Goal: Transaction & Acquisition: Download file/media

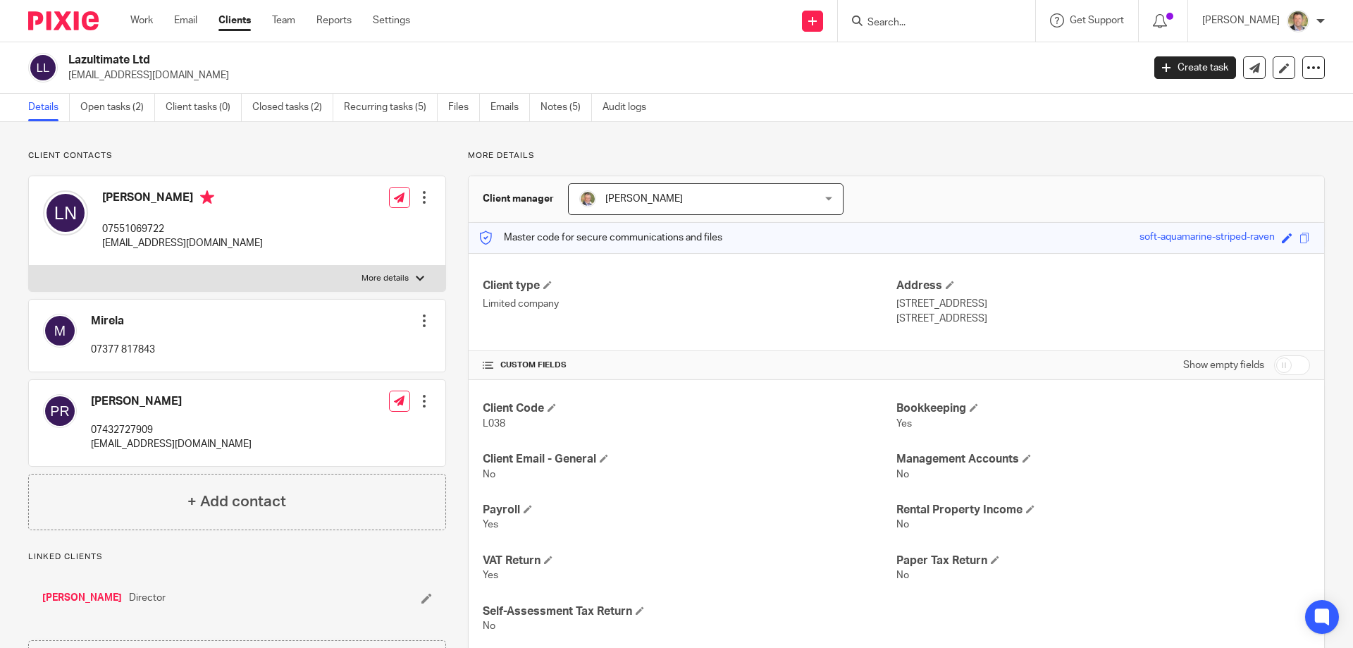
click at [892, 23] on input "Search" at bounding box center [929, 23] width 127 height 13
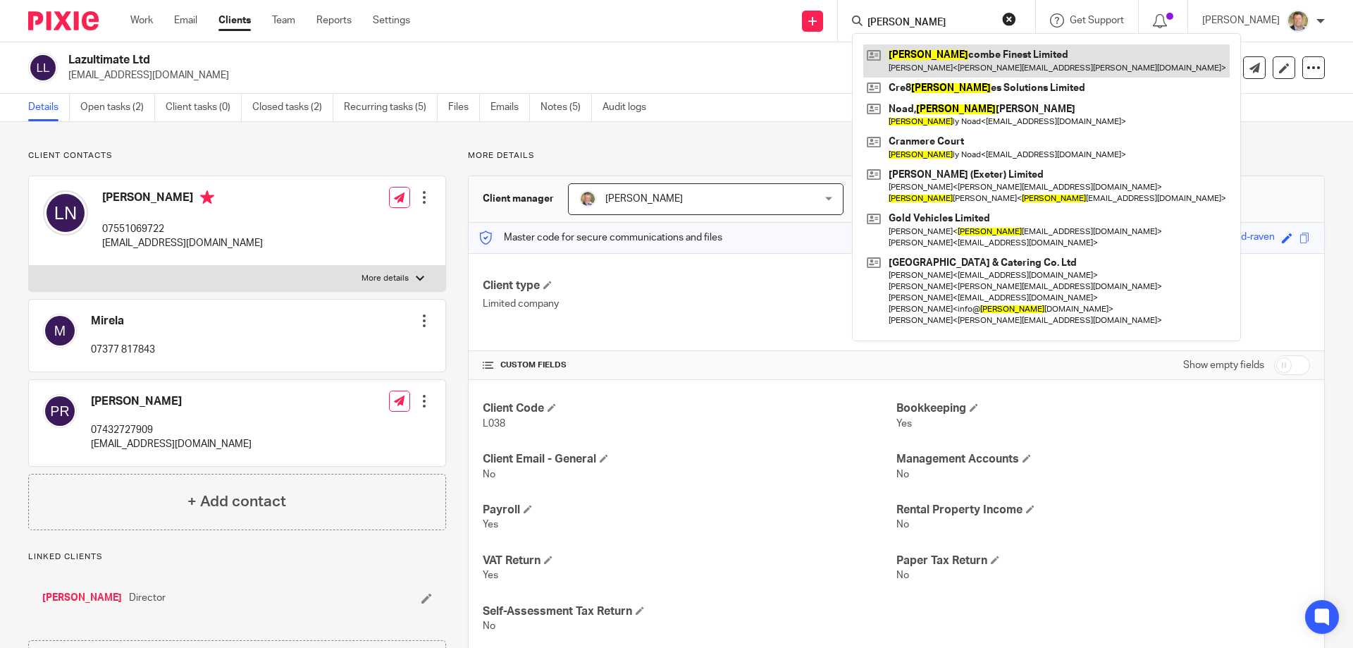
type input "[PERSON_NAME]"
click at [899, 55] on link at bounding box center [1046, 60] width 366 height 32
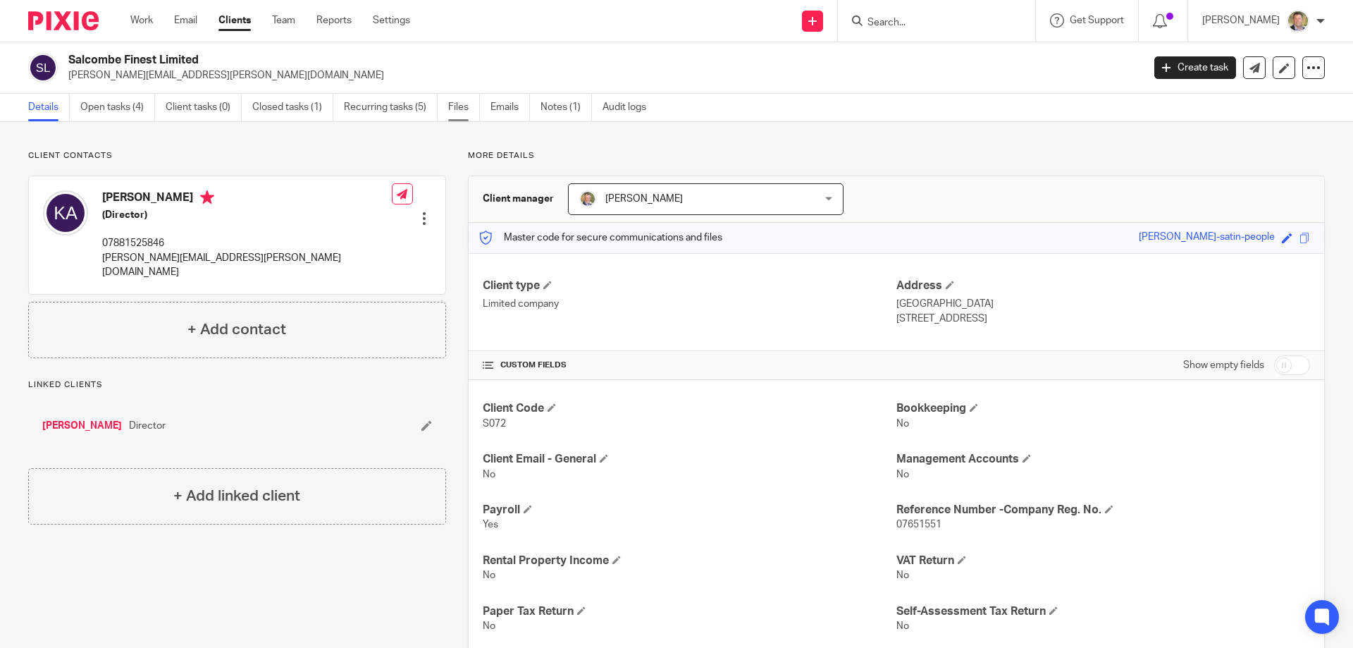
click at [450, 103] on link "Files" at bounding box center [464, 107] width 32 height 27
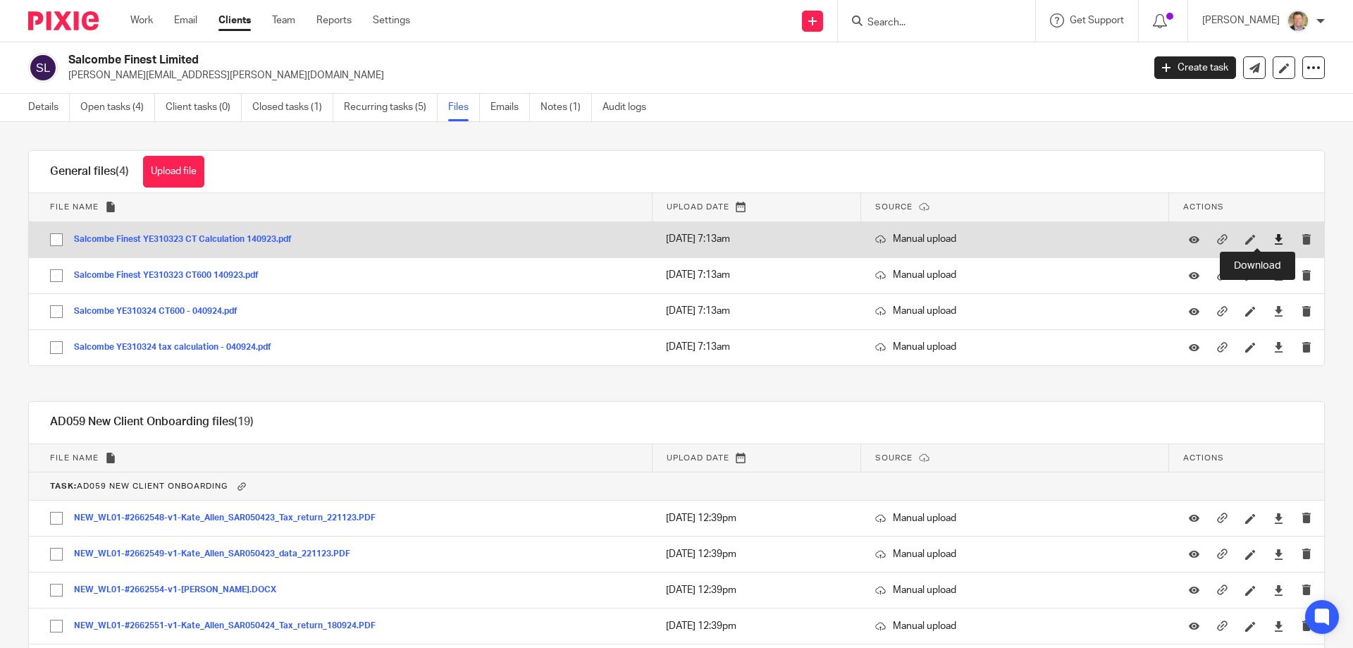
click at [1273, 237] on icon at bounding box center [1278, 239] width 11 height 11
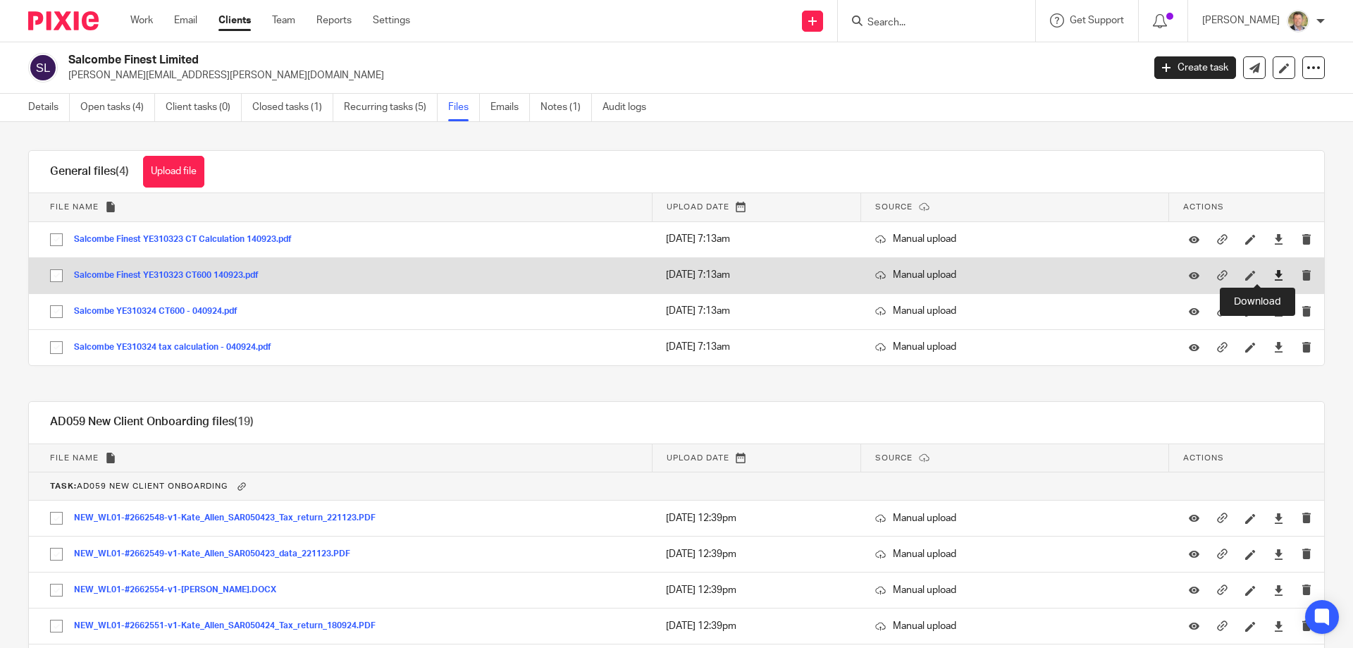
click at [1273, 271] on icon at bounding box center [1278, 275] width 11 height 11
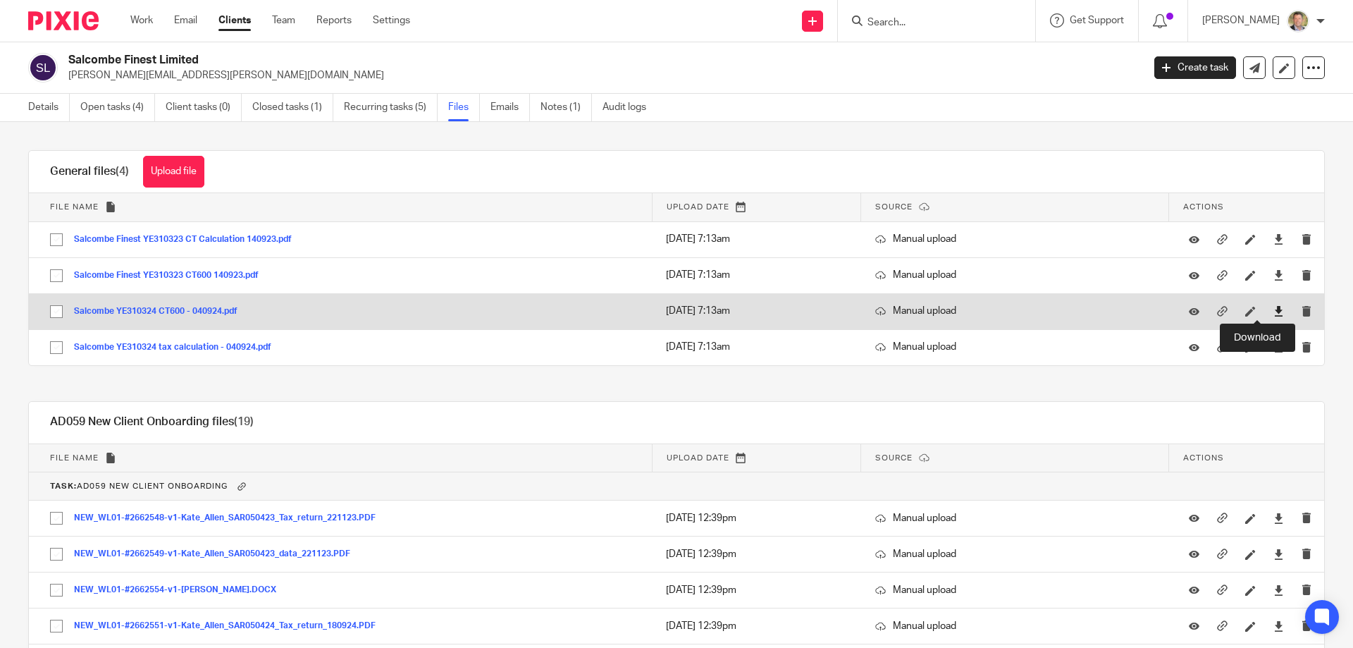
click at [1273, 311] on icon at bounding box center [1278, 311] width 11 height 11
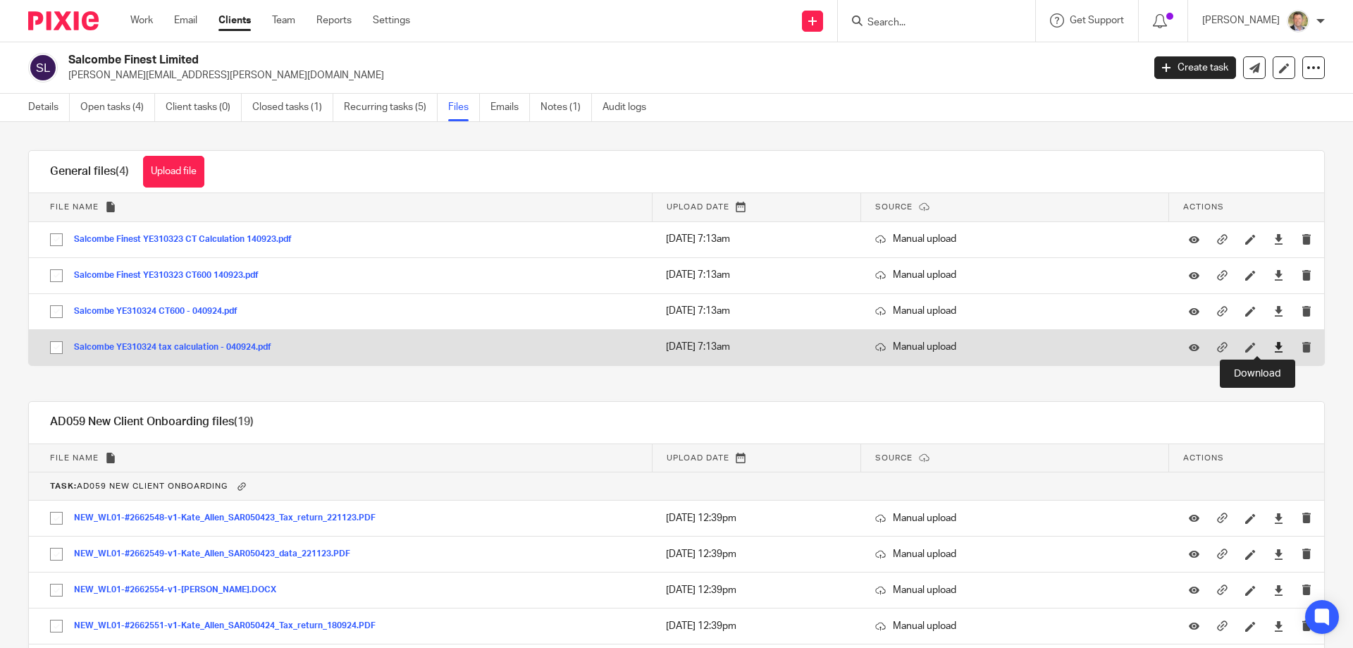
click at [1273, 344] on icon at bounding box center [1278, 347] width 11 height 11
click at [1273, 345] on icon at bounding box center [1278, 347] width 11 height 11
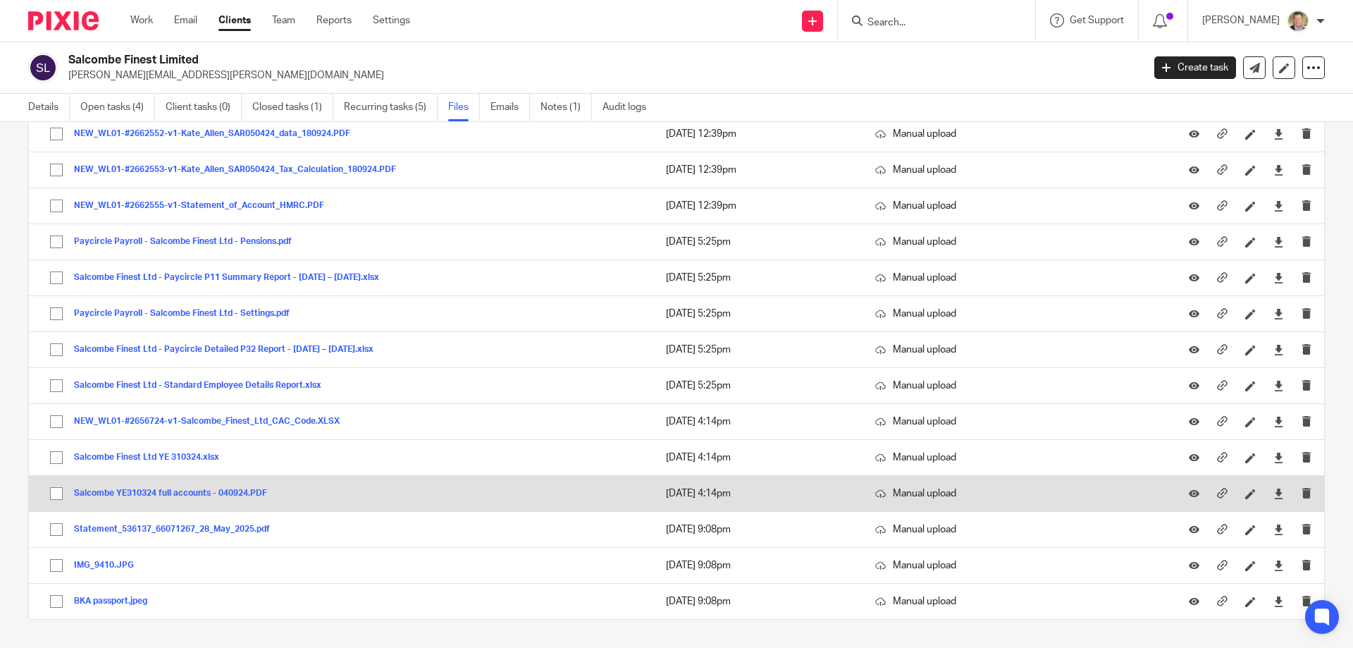
scroll to position [599, 0]
